Goal: Task Accomplishment & Management: Manage account settings

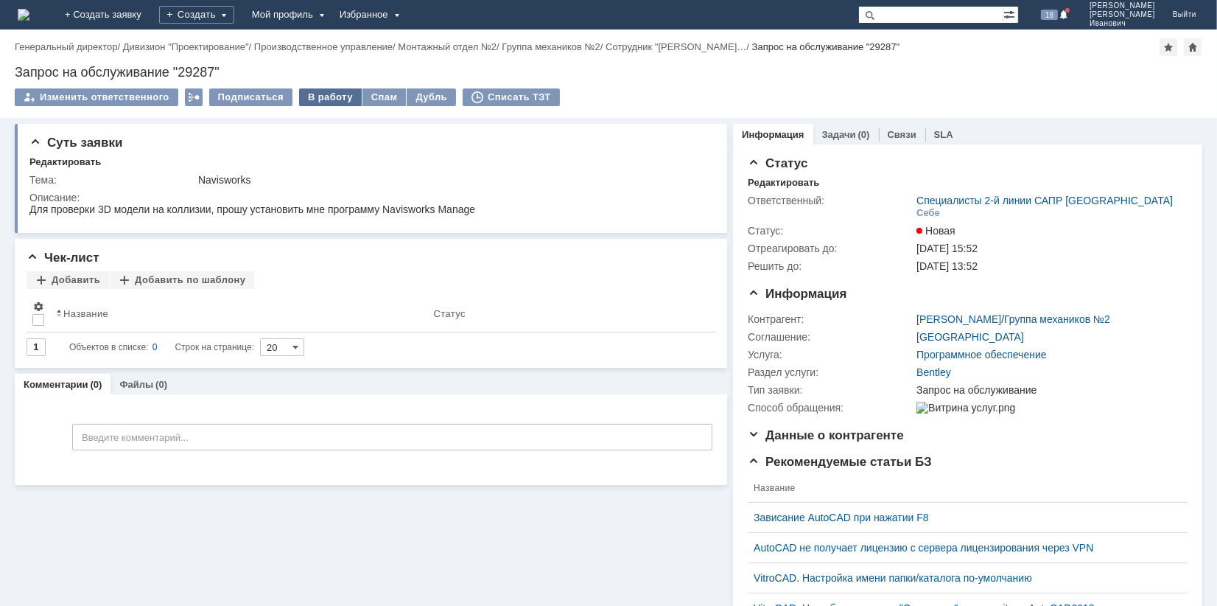
click at [327, 93] on div "В работу" at bounding box center [330, 97] width 63 height 18
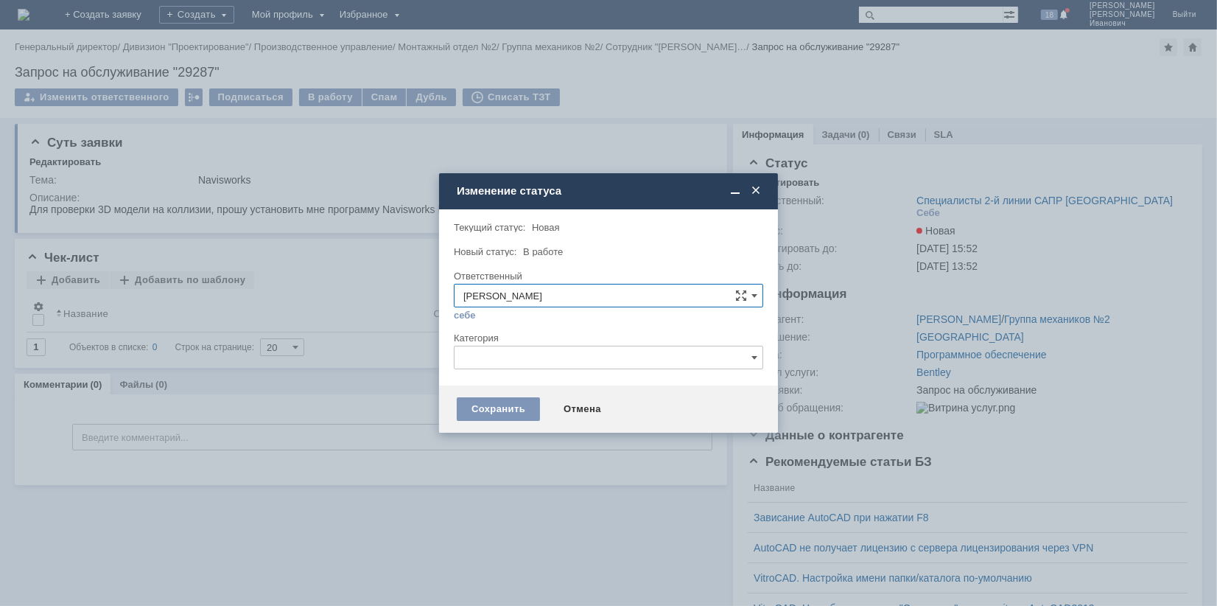
click at [761, 356] on input "text" at bounding box center [608, 358] width 309 height 24
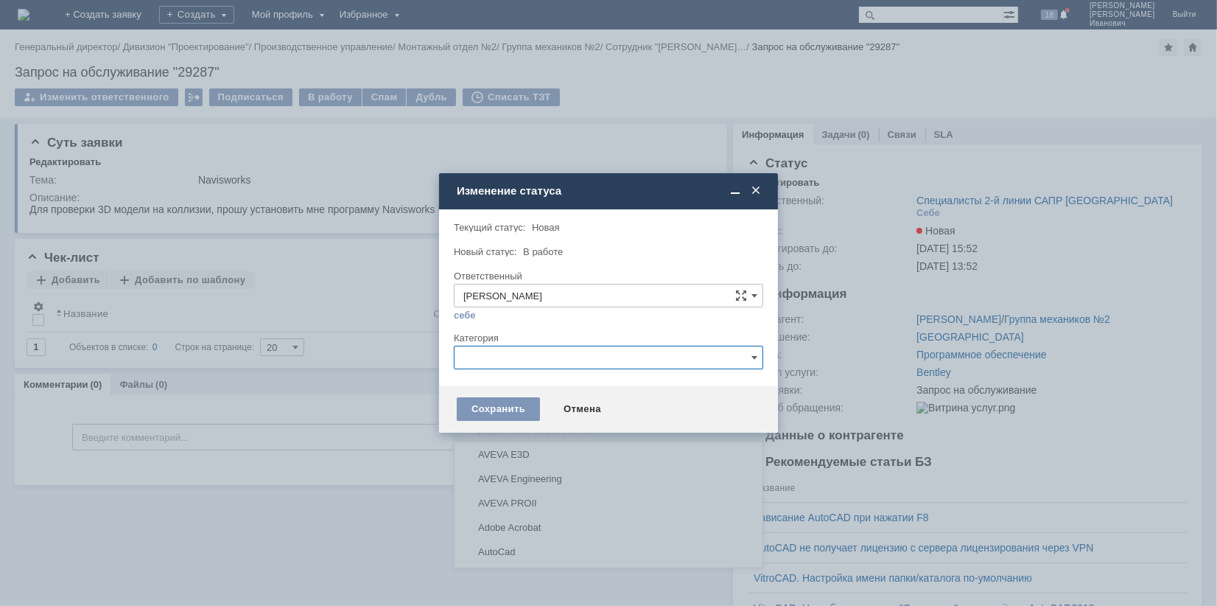
scroll to position [74, 0]
click at [550, 547] on span "Autodesk Navisworks" at bounding box center [608, 553] width 290 height 12
type input "Autodesk Navisworks"
click at [516, 407] on div "Сохранить" at bounding box center [498, 409] width 83 height 24
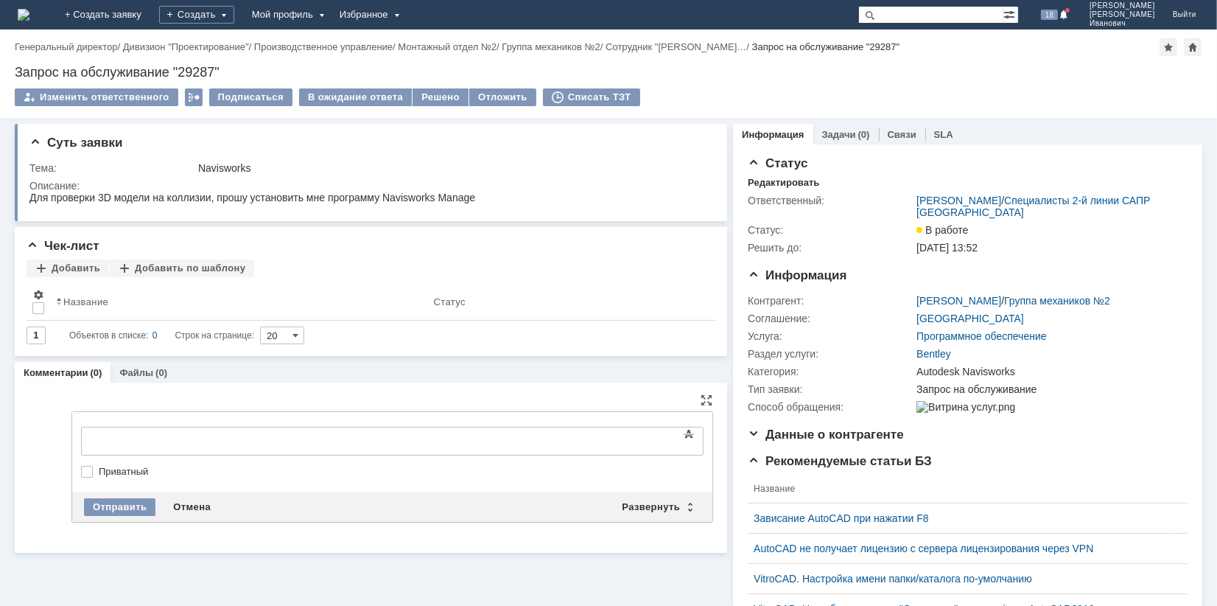
scroll to position [0, 0]
click at [1046, 442] on div "Данные о контрагенте" at bounding box center [968, 434] width 440 height 15
click at [1043, 483] on div "Рекомендуемые статьи БЗ Название Зависание AutoCAD при нажатии F8 AutoCAD не по…" at bounding box center [968, 581] width 440 height 254
click at [1041, 483] on div "Рекомендуемые статьи БЗ Название Зависание AutoCAD при нажатии F8 AutoCAD не по…" at bounding box center [968, 581] width 440 height 254
click at [1018, 405] on div at bounding box center [1048, 407] width 264 height 12
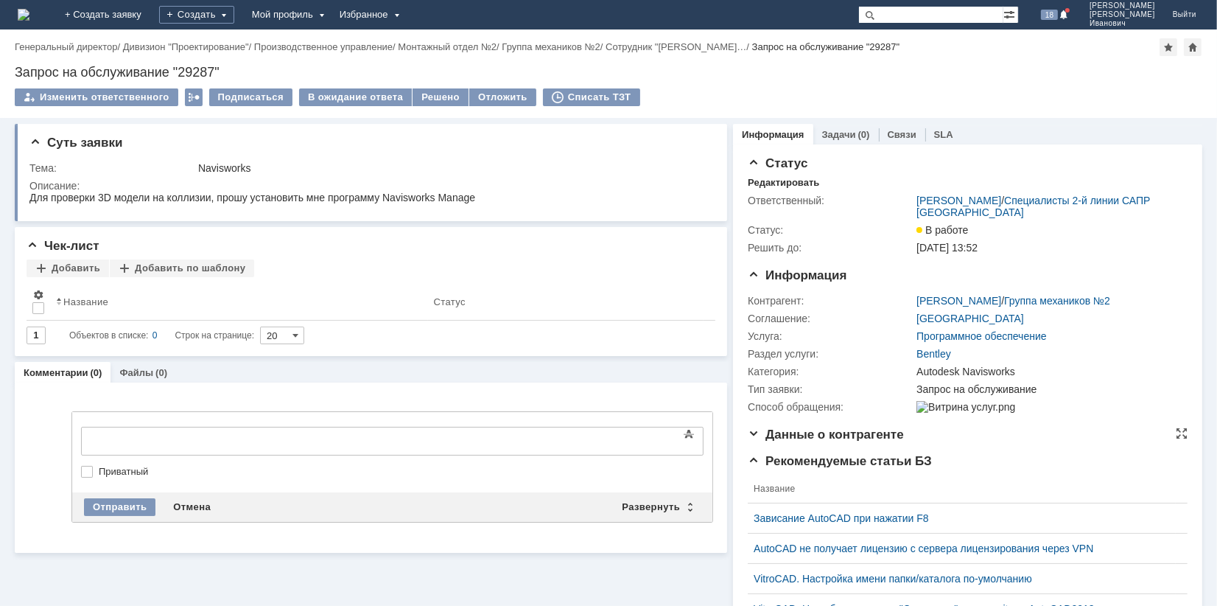
click at [1117, 442] on div "Данные о контрагенте" at bounding box center [968, 434] width 440 height 15
click at [1030, 469] on div "Рекомендуемые статьи БЗ" at bounding box center [968, 461] width 440 height 15
click at [1070, 481] on div "Рекомендуемые статьи БЗ Название Зависание AutoCAD при нажатии F8 AutoCAD не по…" at bounding box center [968, 581] width 440 height 254
click at [1006, 454] on div "Данные о контрагенте Редактировать Контактное лицо: Серегин Алексей Юрьевич Кон…" at bounding box center [968, 440] width 440 height 27
click at [1049, 426] on div "Информация Контрагент: Серегин Алексей Юрьевич / Группа механиков №2 Соглашение…" at bounding box center [968, 347] width 440 height 159
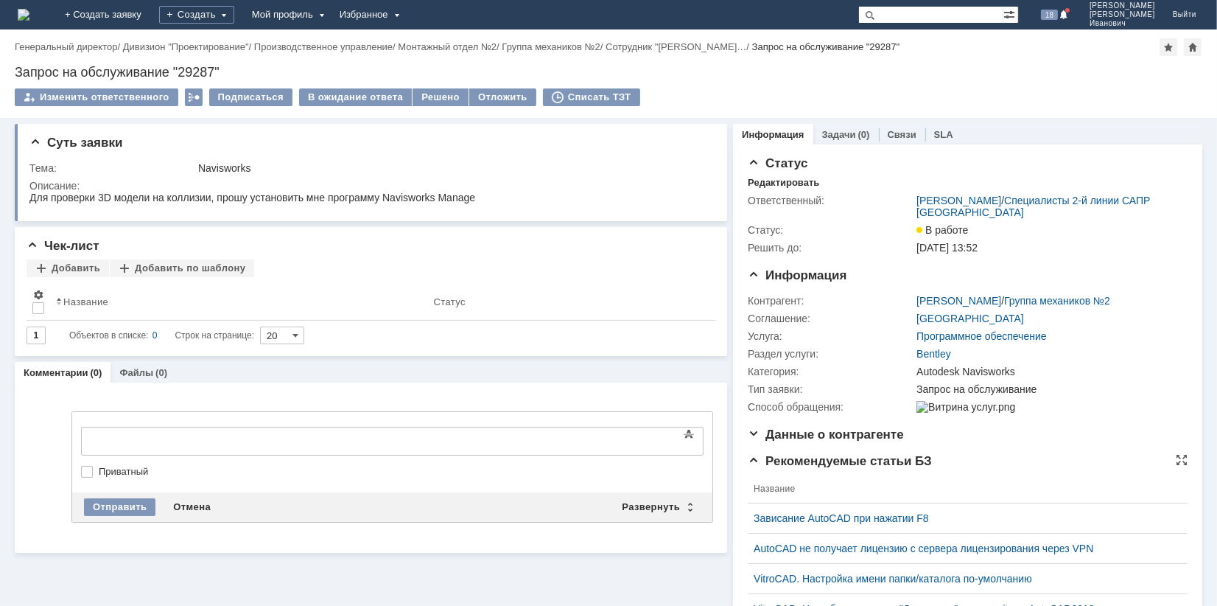
click at [997, 467] on div "Рекомендуемые статьи БЗ" at bounding box center [968, 461] width 440 height 15
click at [444, 100] on div "Решено" at bounding box center [441, 97] width 56 height 18
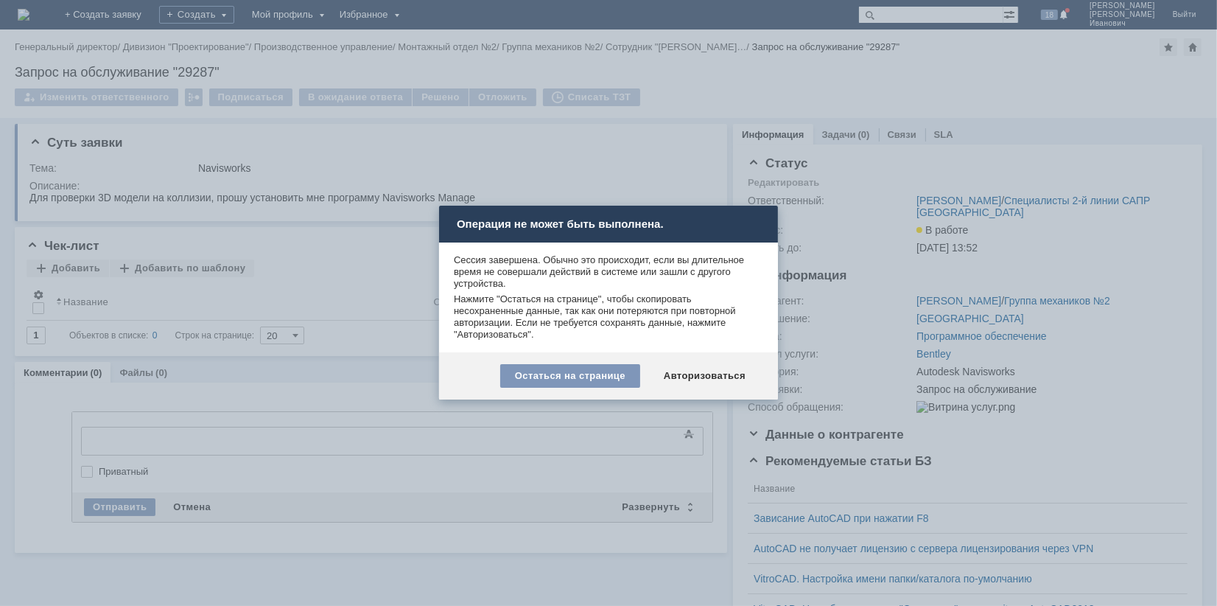
drag, startPoint x: 571, startPoint y: 381, endPoint x: 582, endPoint y: 383, distance: 11.3
click at [574, 383] on div "Остаться на странице" at bounding box center [570, 376] width 140 height 24
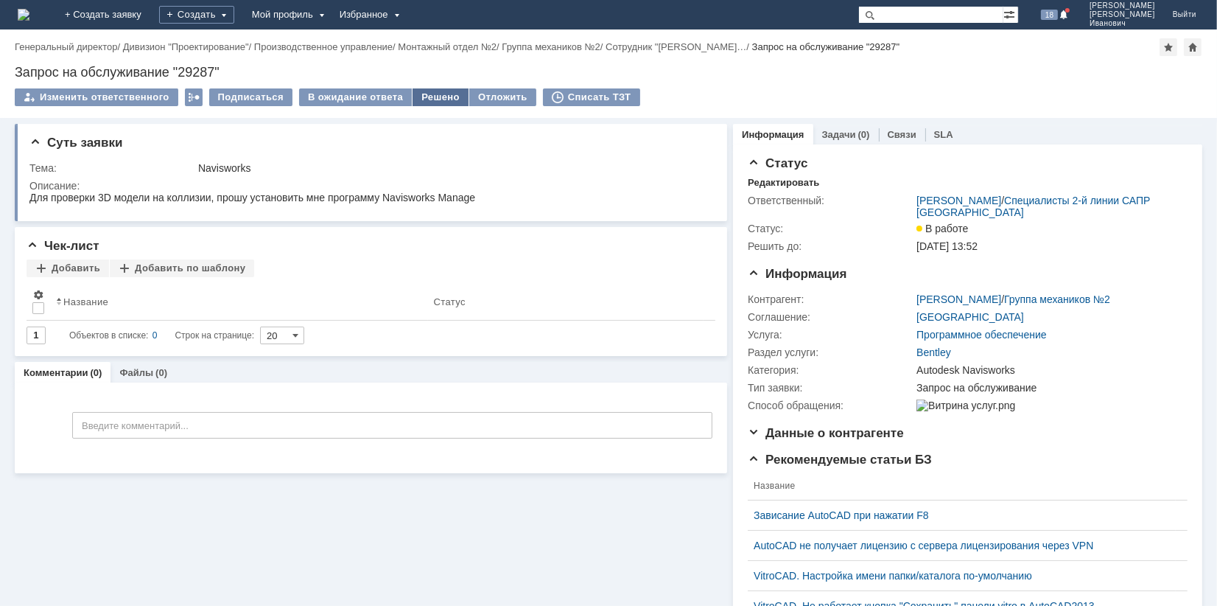
click at [436, 93] on div "Решено" at bounding box center [441, 97] width 56 height 18
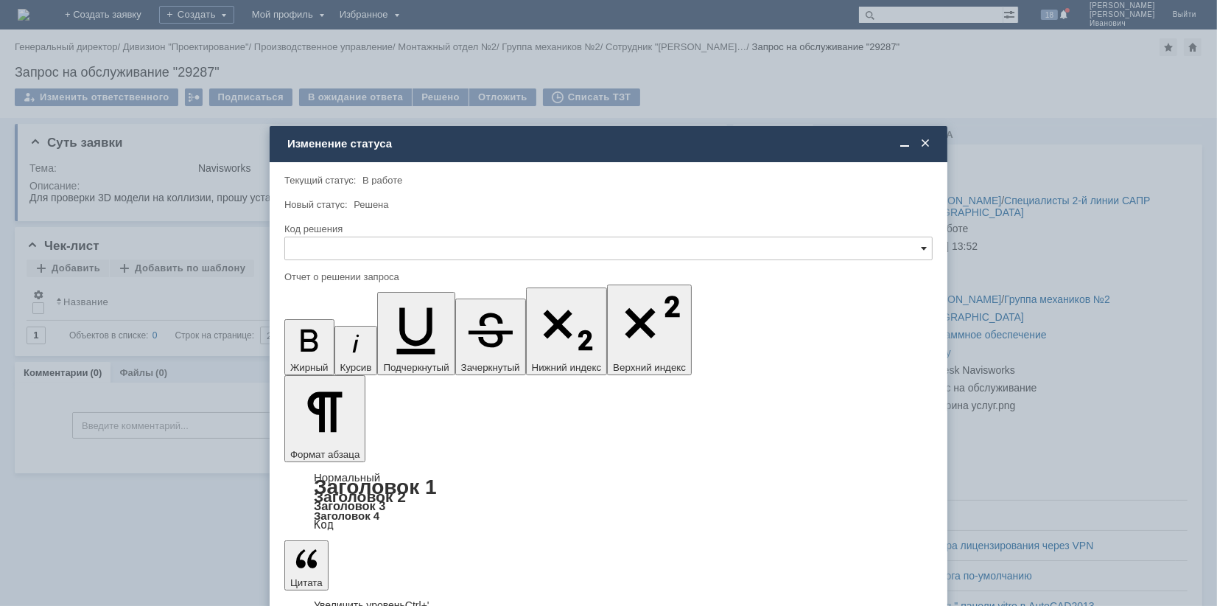
click at [922, 244] on span at bounding box center [924, 248] width 6 height 12
click at [320, 343] on span "Решено" at bounding box center [608, 348] width 629 height 12
type input "Решено"
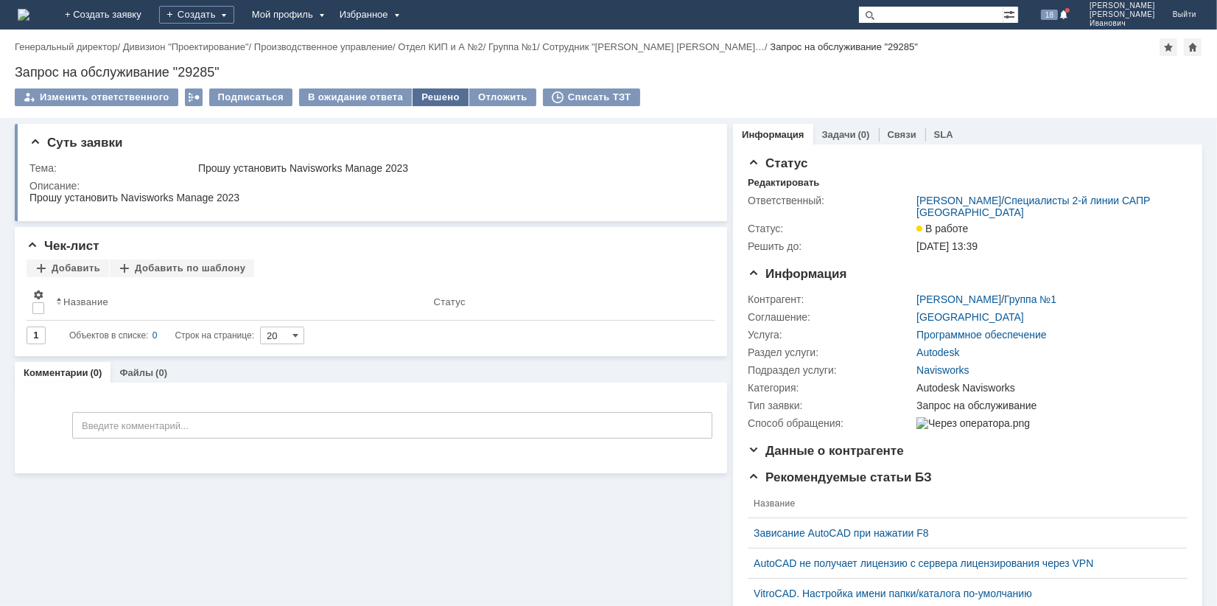
click at [429, 94] on div "Решено" at bounding box center [441, 97] width 56 height 18
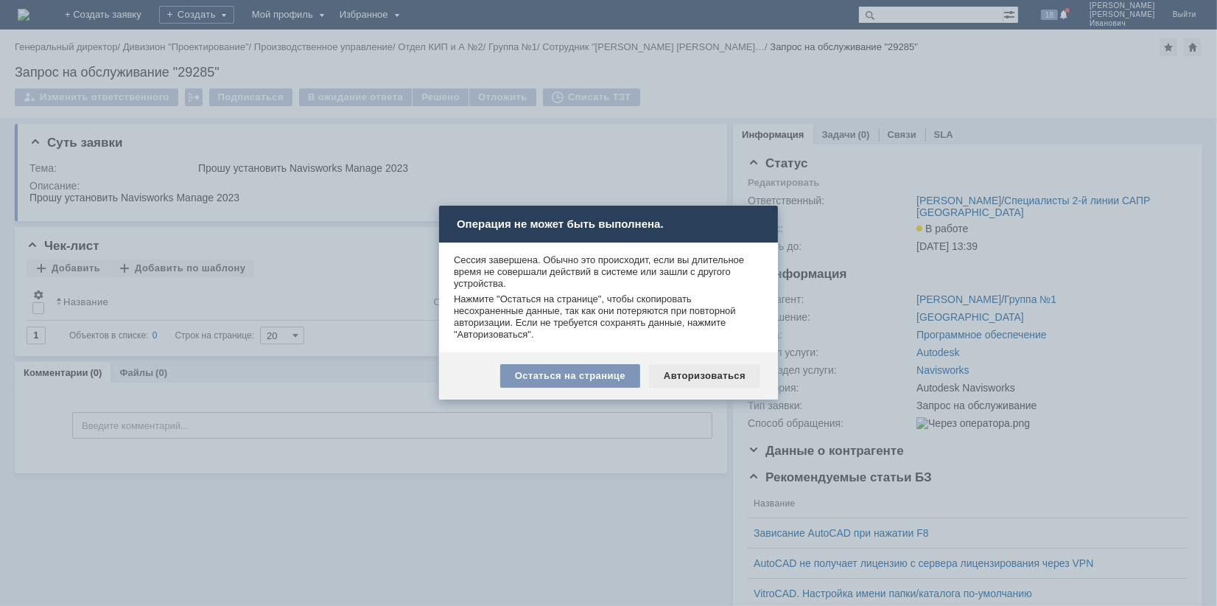
click at [735, 376] on div "Авторизоваться" at bounding box center [704, 376] width 111 height 24
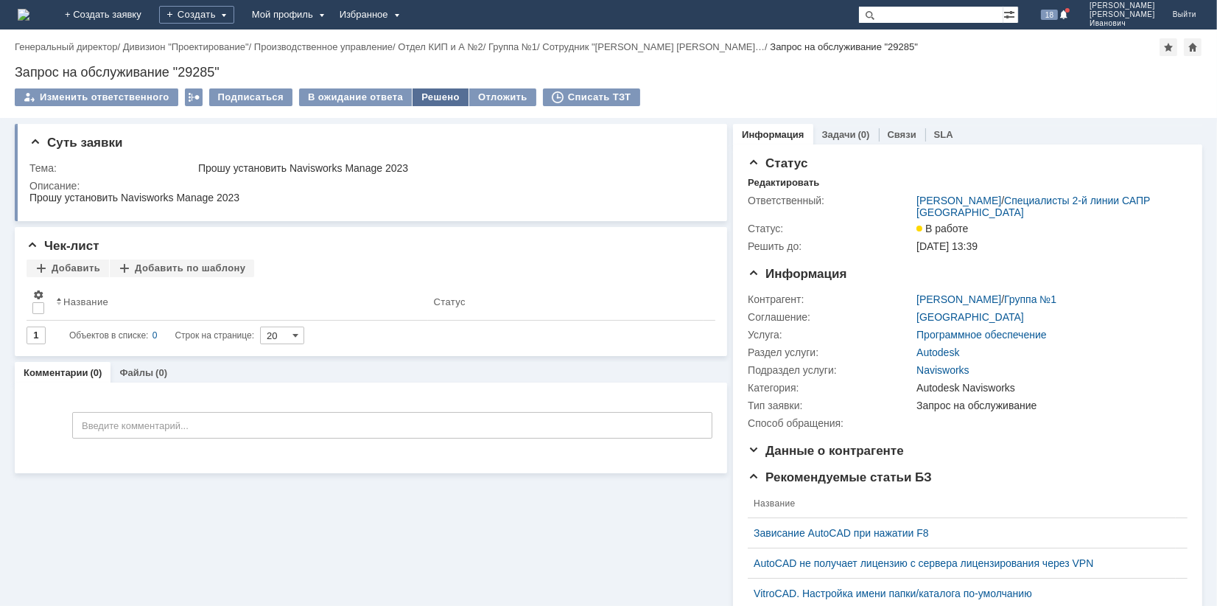
click at [433, 96] on div "Решено" at bounding box center [441, 97] width 56 height 18
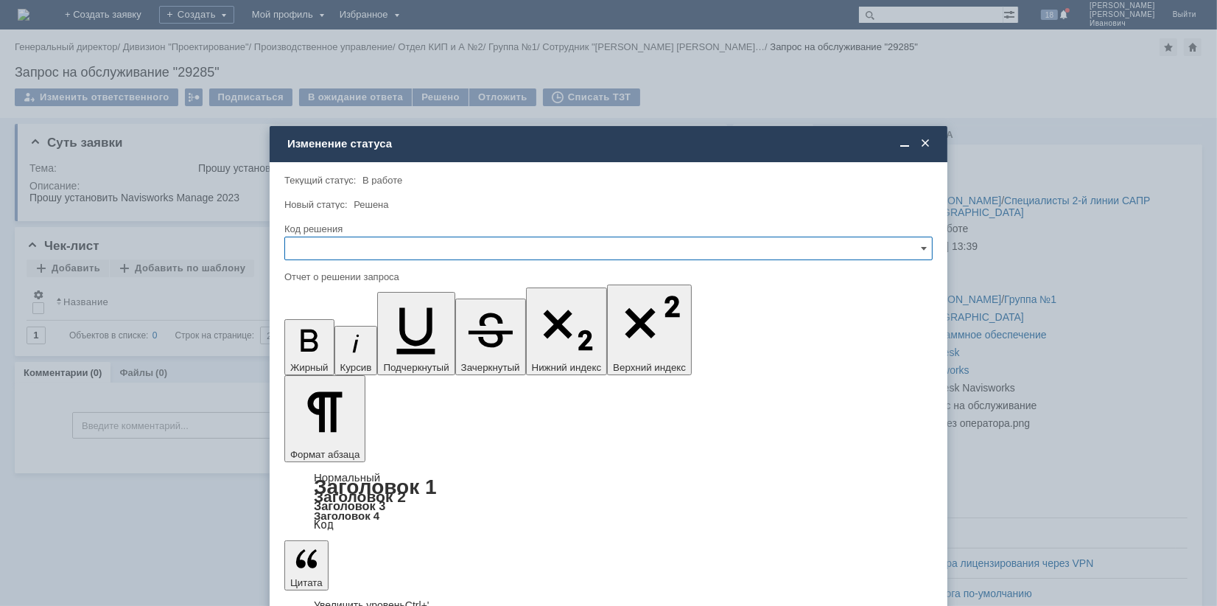
click at [927, 246] on input "text" at bounding box center [608, 248] width 648 height 24
click at [409, 346] on span "Решено" at bounding box center [608, 348] width 629 height 12
type input "Решено"
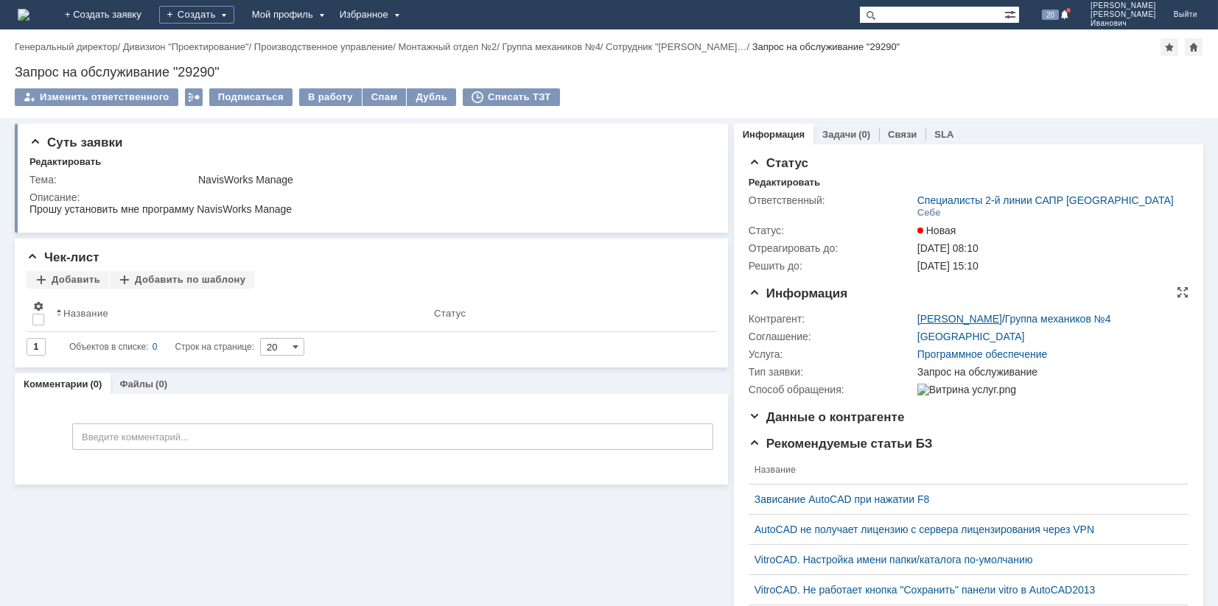
click at [1002, 316] on link "[PERSON_NAME]" at bounding box center [959, 319] width 85 height 12
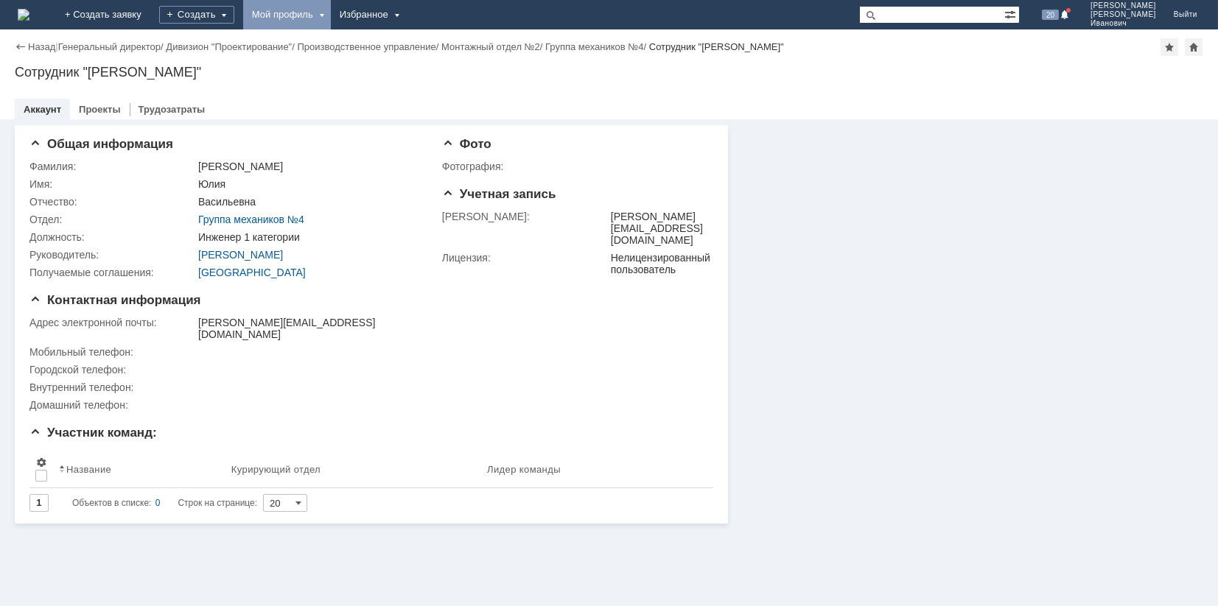
click at [331, 14] on div "Мой профиль" at bounding box center [287, 14] width 88 height 29
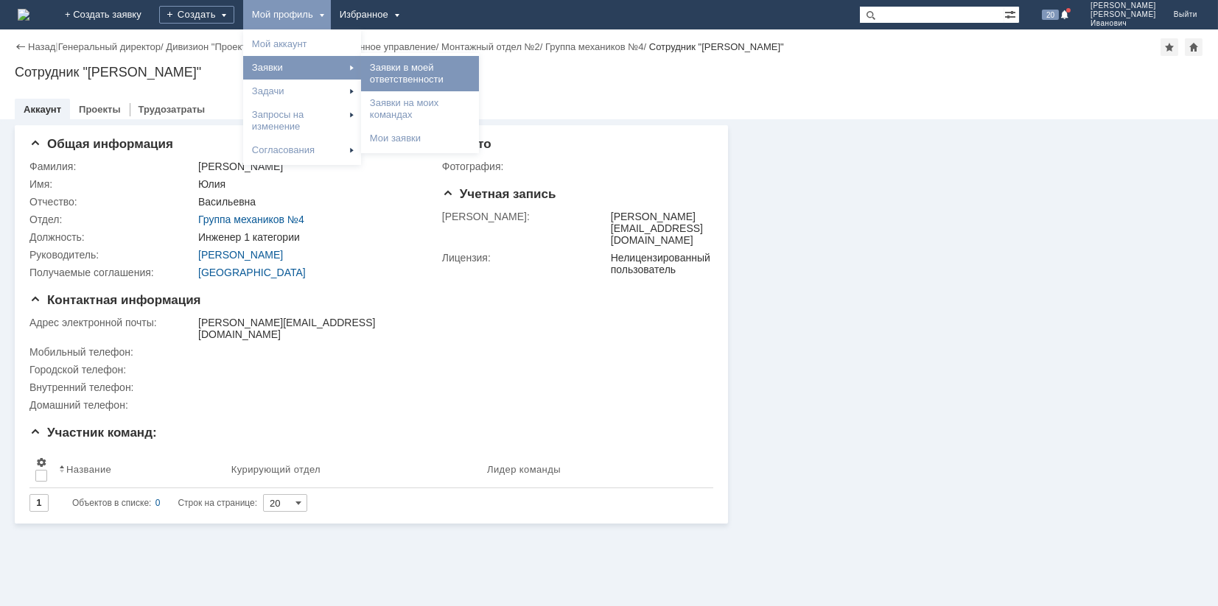
click at [476, 73] on link "Заявки в моей ответственности" at bounding box center [420, 73] width 112 height 29
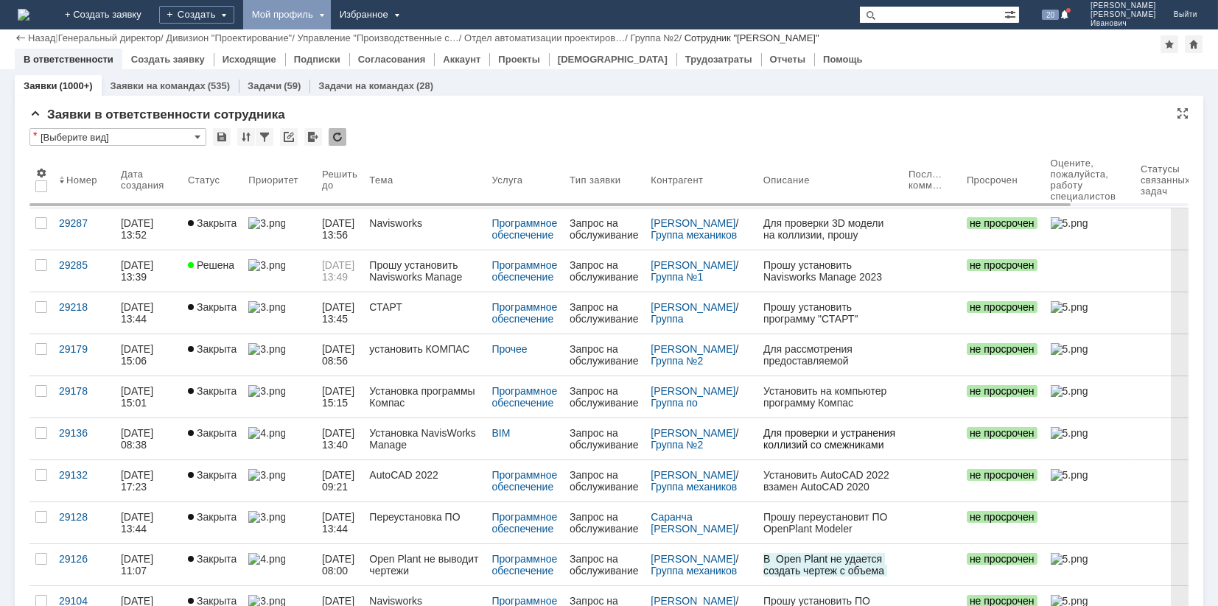
scroll to position [343, 0]
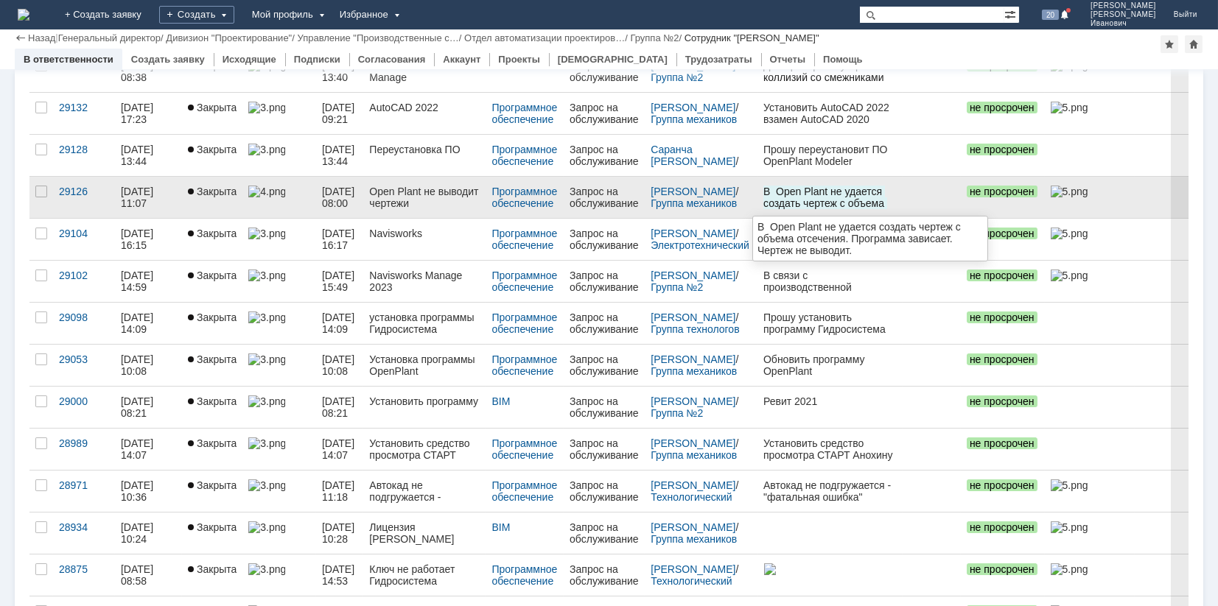
click at [856, 191] on span "В Open Plant не удается создать чертеж с объема отсечения. Программа зависает. …" at bounding box center [824, 215] width 124 height 59
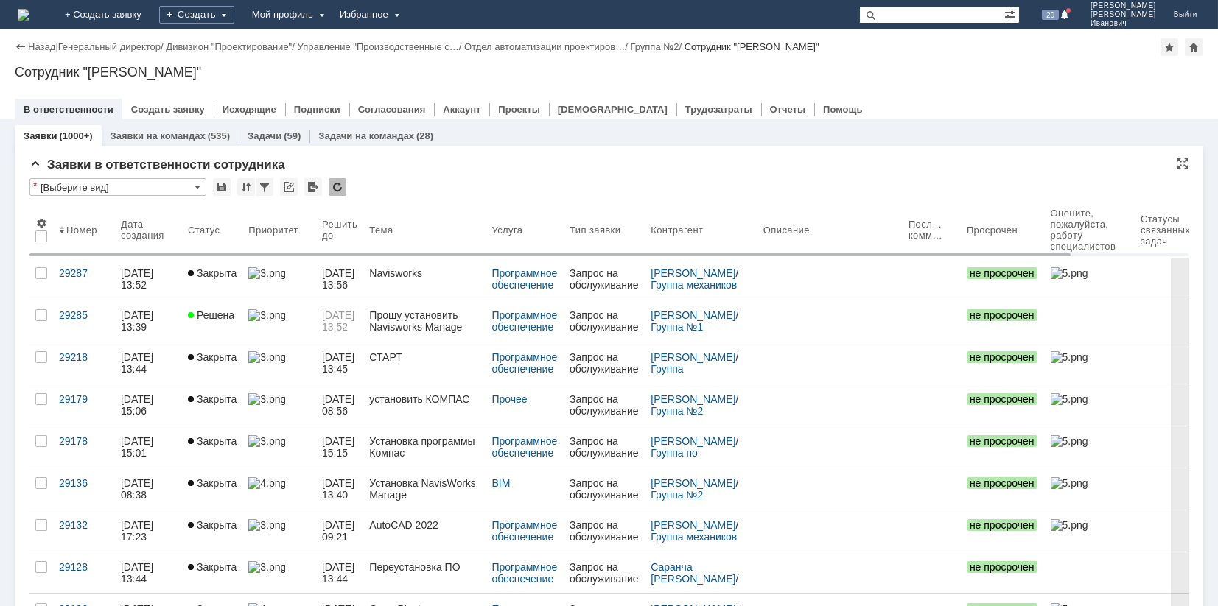
scroll to position [0, 0]
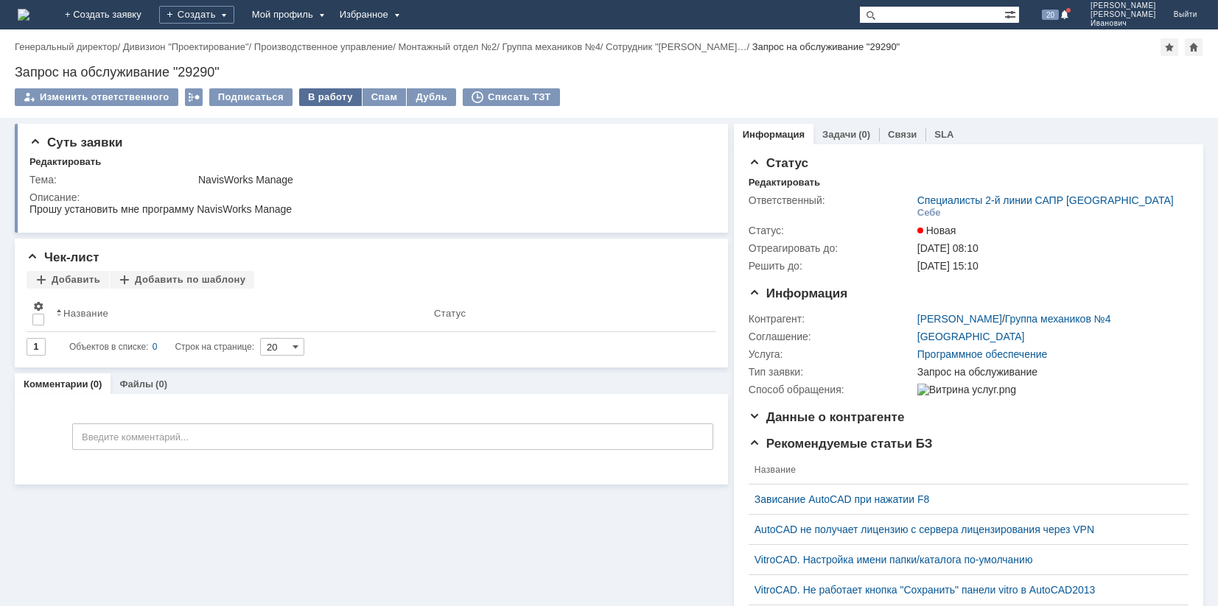
click at [325, 95] on div "В работу" at bounding box center [330, 97] width 63 height 18
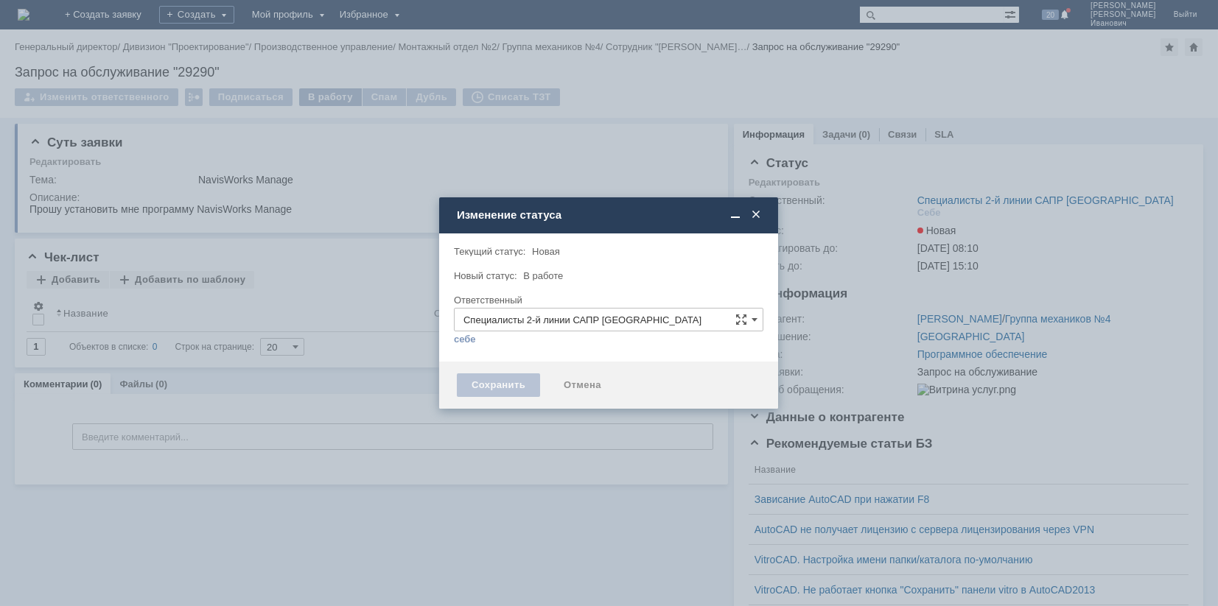
type input "[PERSON_NAME]"
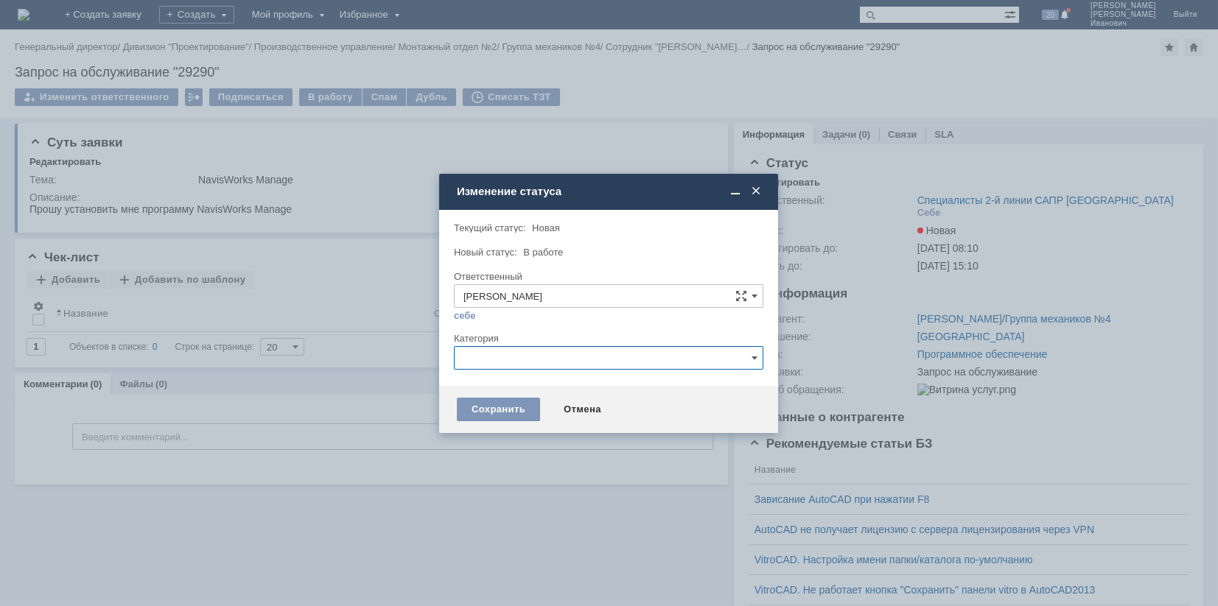
click at [757, 351] on input "text" at bounding box center [608, 358] width 309 height 24
click at [538, 471] on div "Autodesk Navisworks" at bounding box center [609, 481] width 308 height 24
type input "Autodesk Navisworks"
click at [491, 407] on div "Сохранить" at bounding box center [498, 410] width 83 height 24
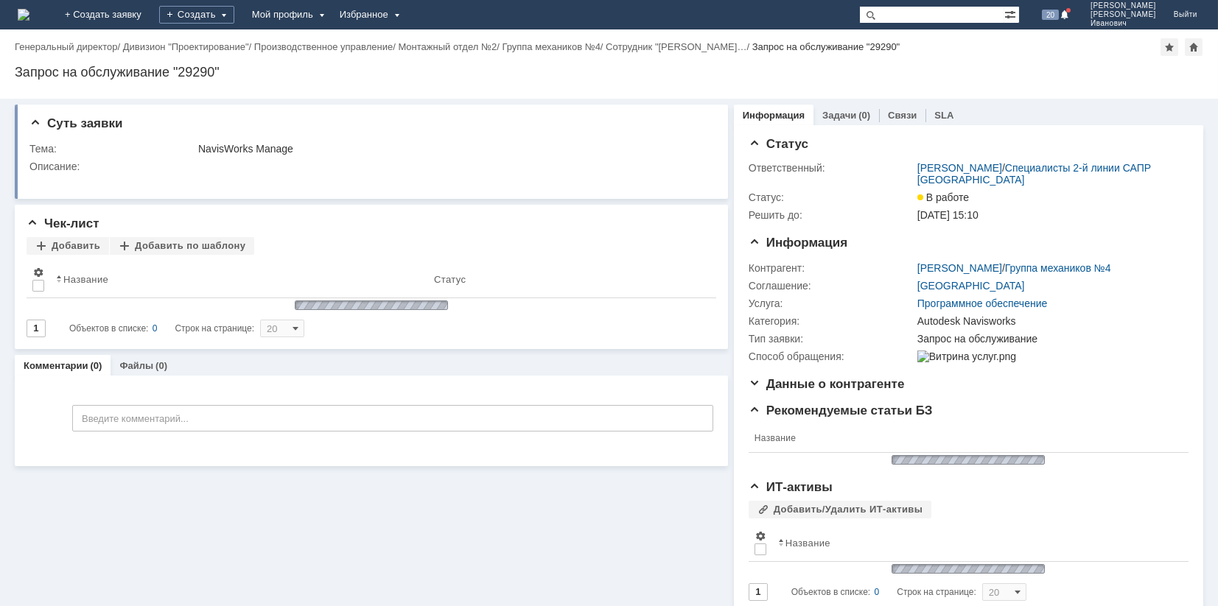
scroll to position [0, 0]
